Goal: Information Seeking & Learning: Learn about a topic

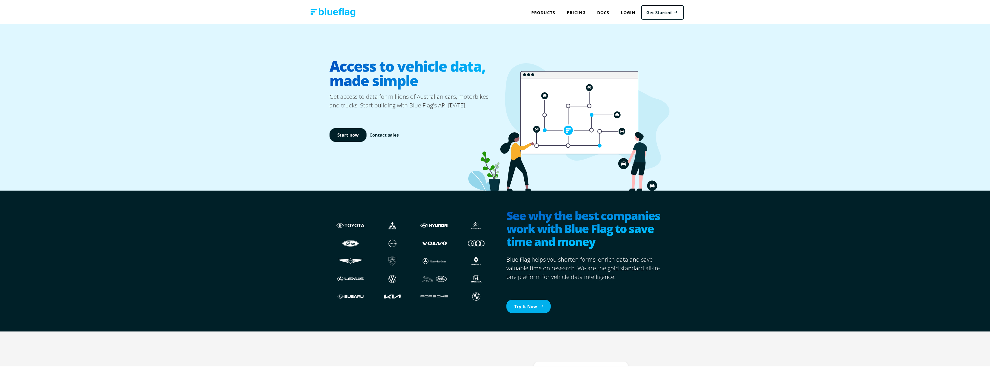
click at [525, 304] on link "Try It Now" at bounding box center [529, 306] width 44 height 14
drag, startPoint x: 189, startPoint y: 12, endPoint x: 196, endPoint y: 25, distance: 14.4
click at [165, 25] on div "Access to vehicle data, made simple Get access to data for millions of Australi…" at bounding box center [497, 106] width 995 height 167
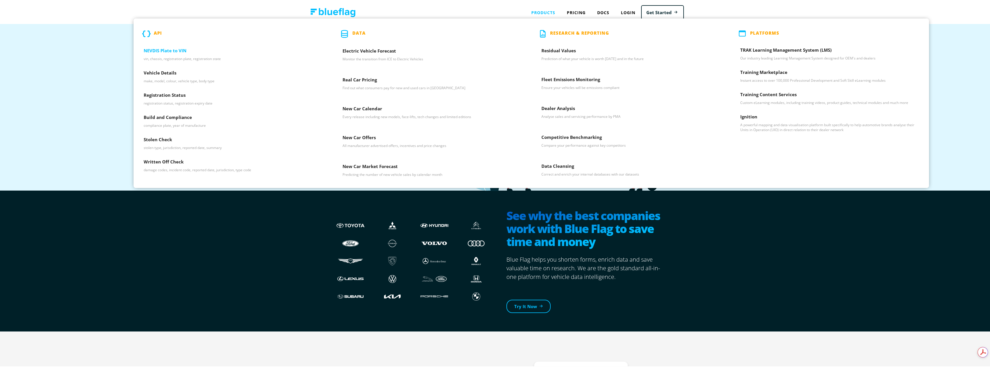
click at [171, 51] on h3 "NEVDIS Plate to VIN" at bounding box center [233, 51] width 179 height 9
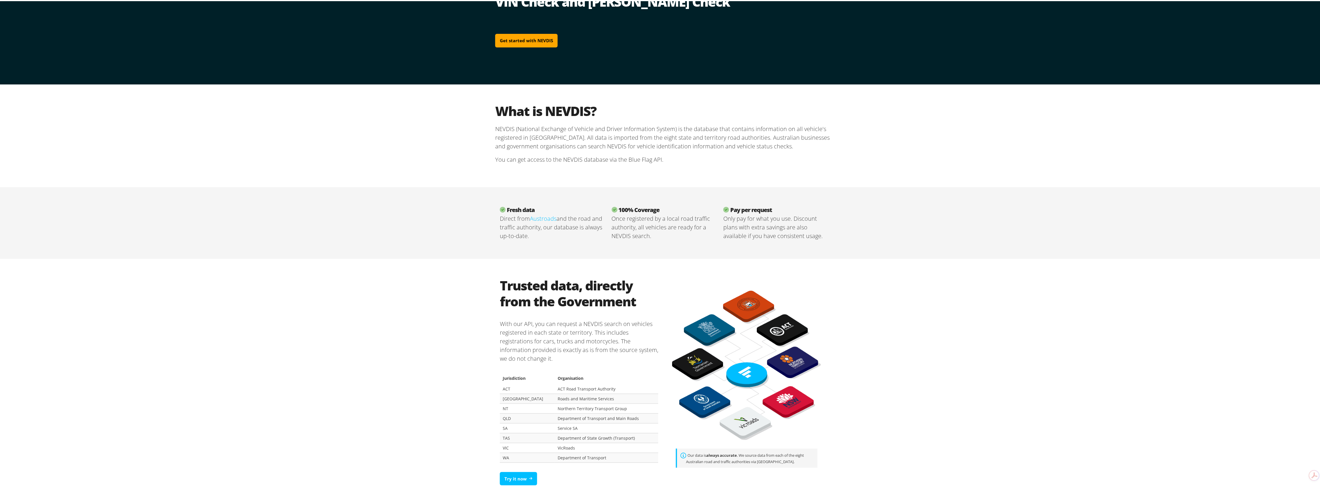
scroll to position [34, 0]
